Goal: Task Accomplishment & Management: Manage account settings

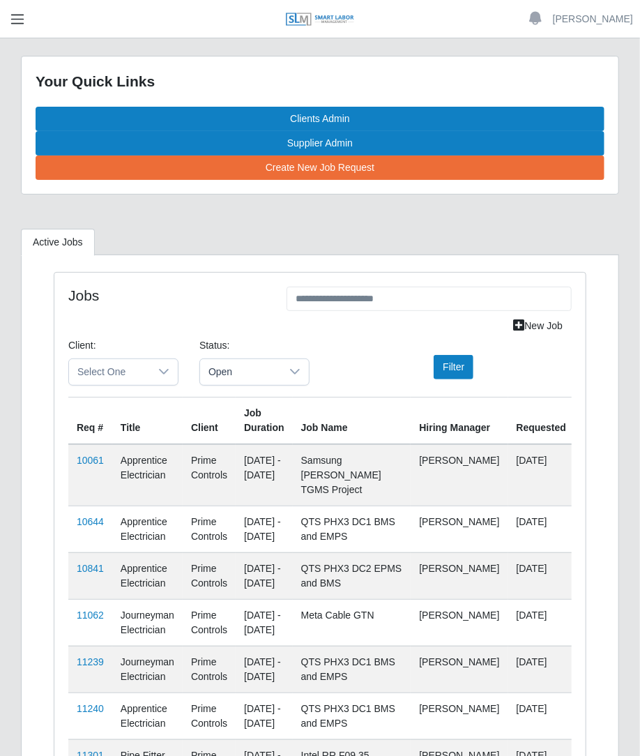
click at [12, 9] on button "button" at bounding box center [17, 19] width 35 height 23
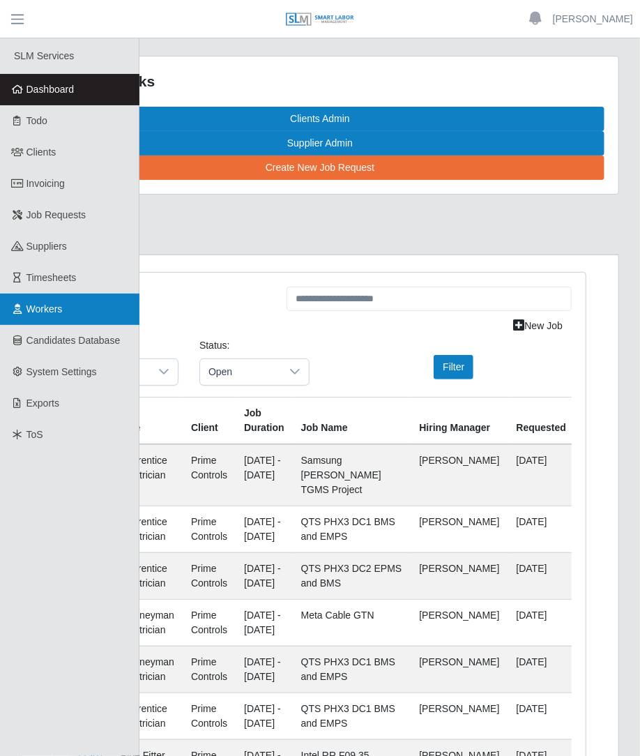
click at [56, 303] on span "Workers" at bounding box center [44, 308] width 36 height 11
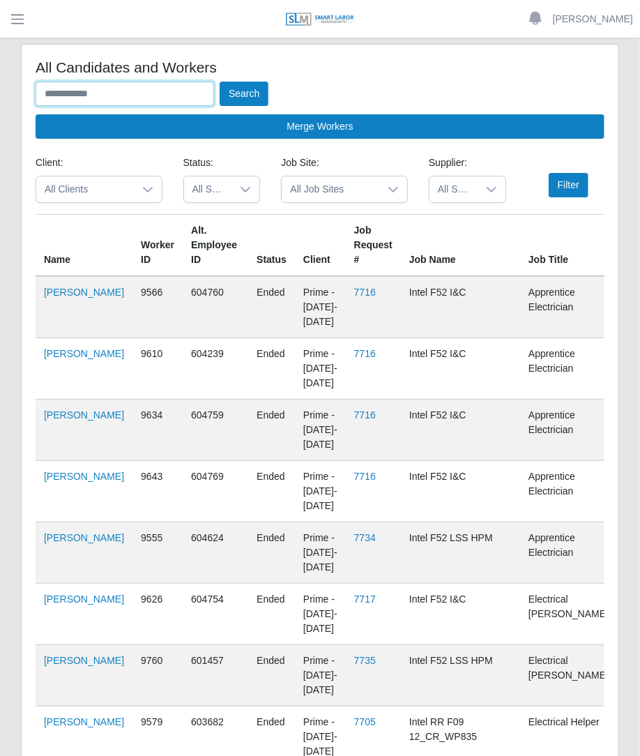
click at [84, 89] on input "text" at bounding box center [125, 94] width 178 height 24
type input "**********"
click at [220, 82] on button "Search" at bounding box center [244, 94] width 49 height 24
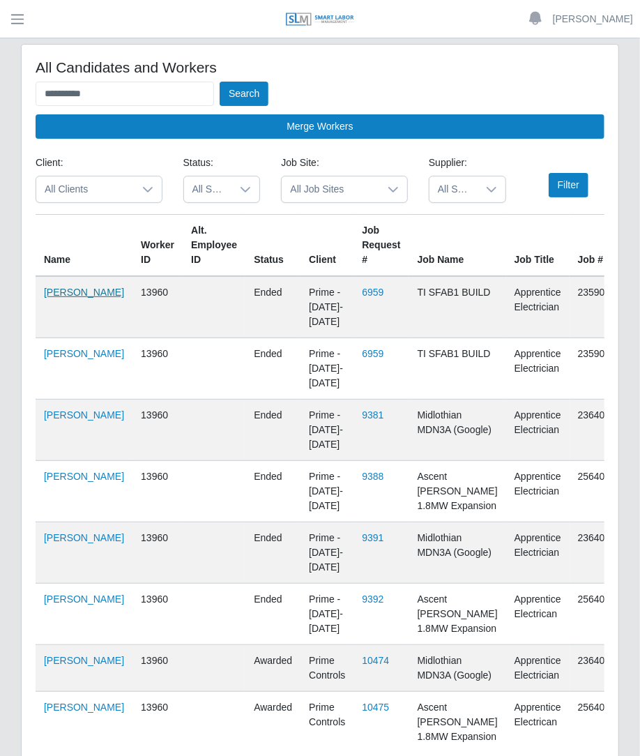
click at [61, 298] on link "Nerva Diaz Villalobos" at bounding box center [84, 292] width 80 height 11
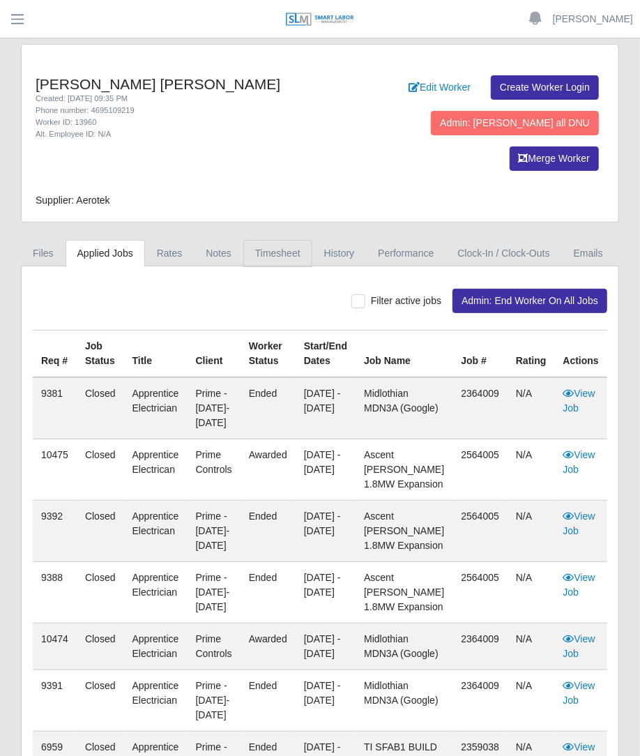
click at [269, 240] on link "Timesheet" at bounding box center [277, 253] width 69 height 27
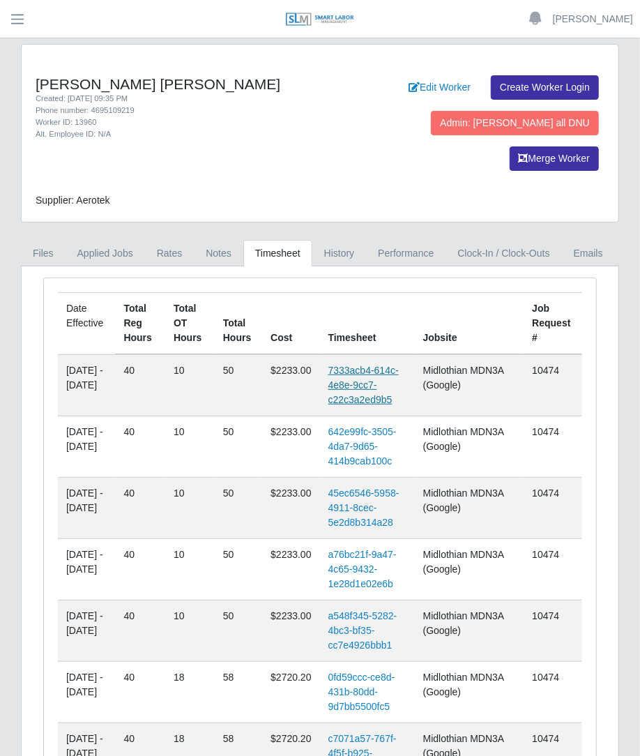
click at [390, 365] on link "7333acb4-614c-4e8e-9cc7-c22c3a2ed9b5" at bounding box center [363, 385] width 70 height 40
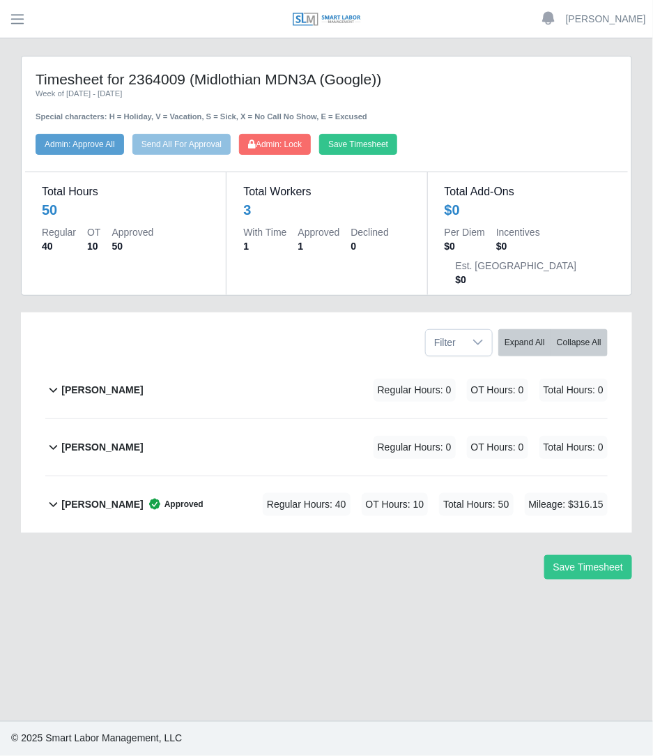
click at [351, 493] on span "Regular Hours: 40" at bounding box center [307, 504] width 88 height 23
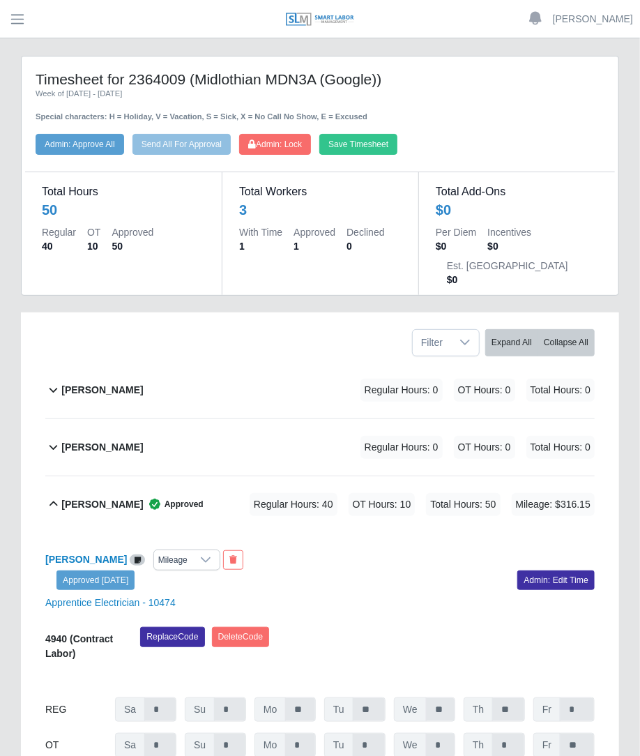
scroll to position [174, 0]
